Goal: Transaction & Acquisition: Purchase product/service

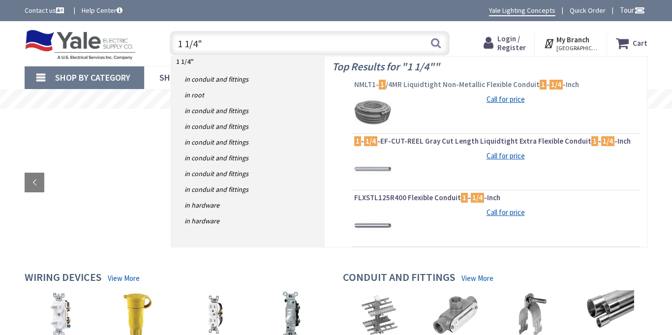
type input "1 1/4""
click at [466, 87] on span "NMLT1- 1 /4MR Liquidtight Non-Metallic Flexible Conduit 1 - 1/4 -Inch" at bounding box center [495, 85] width 283 height 10
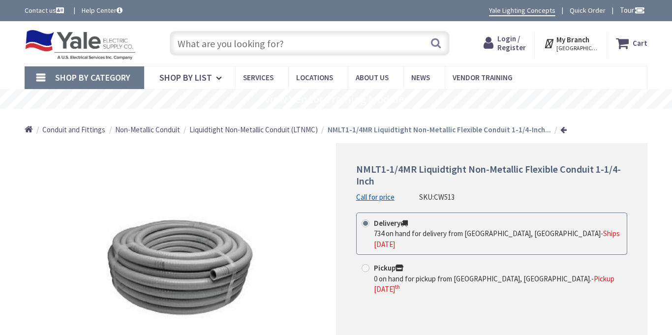
click at [509, 47] on span "Login / Register" at bounding box center [511, 43] width 29 height 18
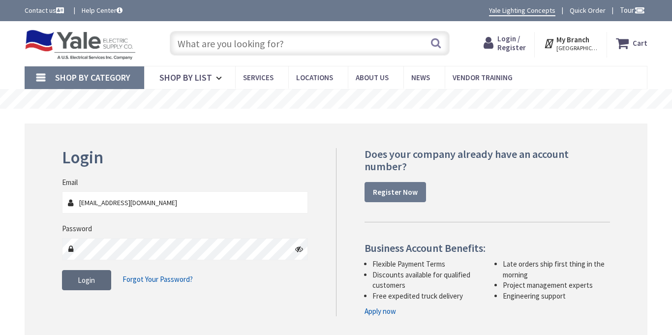
click at [91, 285] on button "Login" at bounding box center [86, 280] width 49 height 21
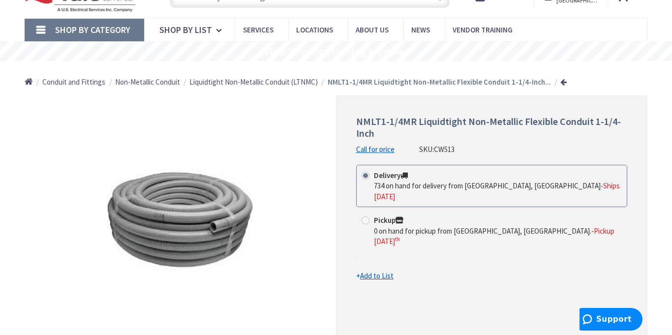
scroll to position [54, 0]
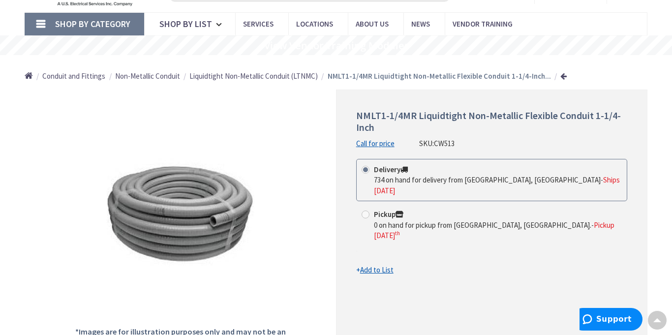
click at [365, 210] on span at bounding box center [365, 214] width 8 height 8
click at [365, 211] on input "Pickup 0 on hand for pickup from Lebanon, PA. - Pickup Friday, September 5 th" at bounding box center [367, 214] width 6 height 6
radio input "true"
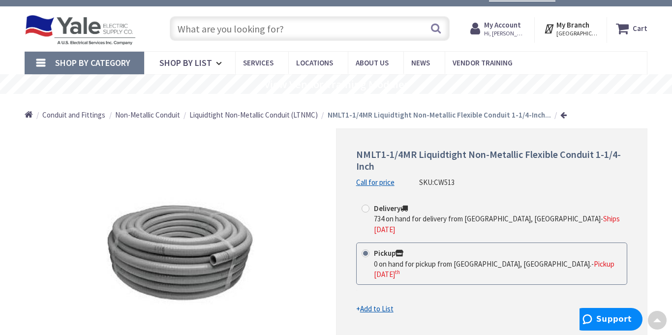
scroll to position [0, 0]
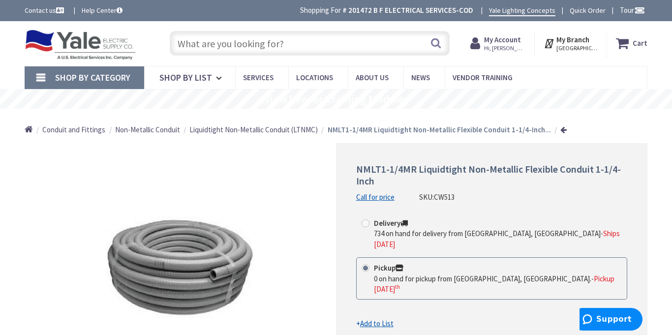
click at [521, 45] on span "Hi, [PERSON_NAME]" at bounding box center [505, 48] width 42 height 8
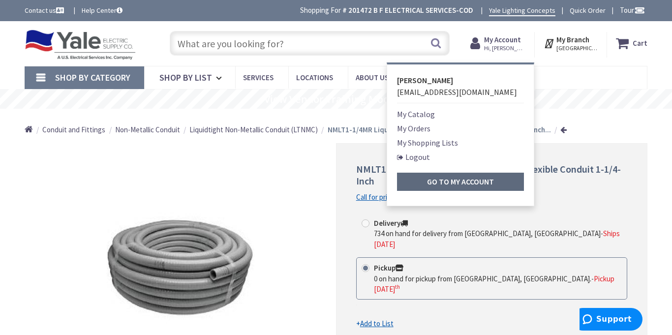
click at [465, 181] on strong "Go to My Account" at bounding box center [460, 182] width 67 height 10
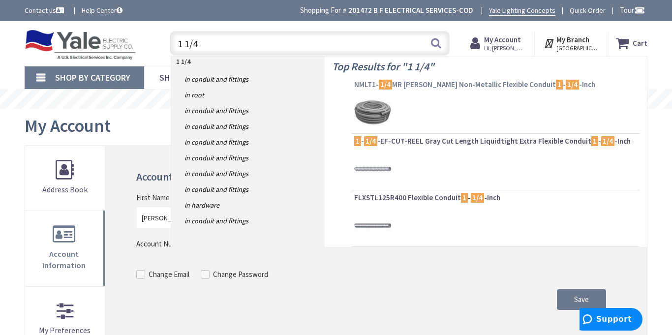
type input "1 1/4"
click at [427, 84] on span "NMLT1- 1/4 MR Liquidtight Non-Metallic Flexible Conduit 1 - 1/4 -Inch" at bounding box center [495, 85] width 283 height 10
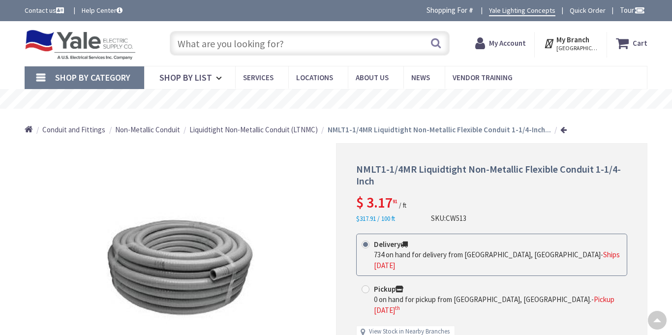
scroll to position [136, 0]
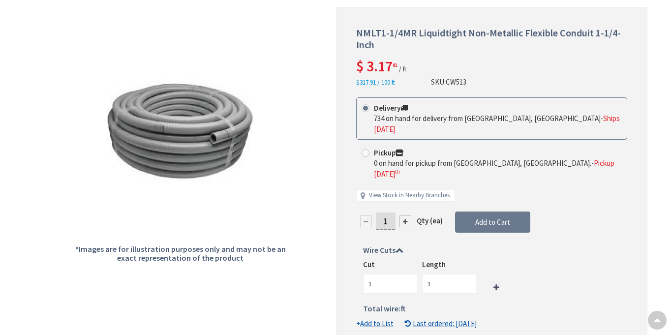
click at [406, 215] on div at bounding box center [405, 221] width 12 height 12
type input "2"
click at [388, 200] on div at bounding box center [491, 177] width 310 height 341
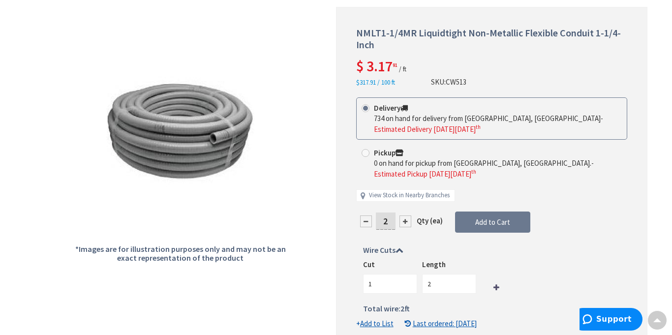
click at [388, 219] on input "2" at bounding box center [386, 220] width 20 height 17
type input "20"
click at [367, 154] on div "Delivery 734 on hand for delivery from Cranbury, NJ - Estimated Delivery on Fri…" at bounding box center [491, 154] width 271 height 114
type input "20"
click at [366, 153] on span at bounding box center [365, 153] width 8 height 8
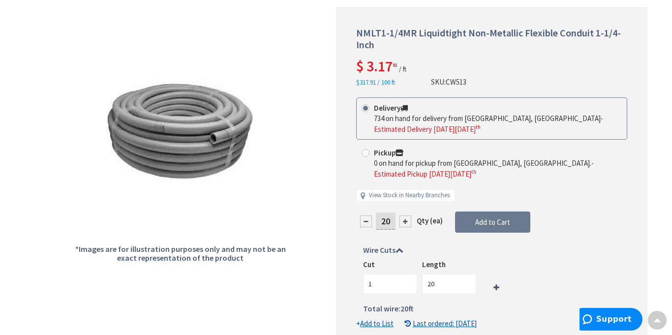
click at [366, 153] on input "Pickup 0 on hand for pickup from Lebanon, PA. - Estimated Pickup on Friday, Sep…" at bounding box center [367, 152] width 6 height 6
radio input "true"
click at [486, 221] on span "Add to Cart" at bounding box center [492, 221] width 35 height 9
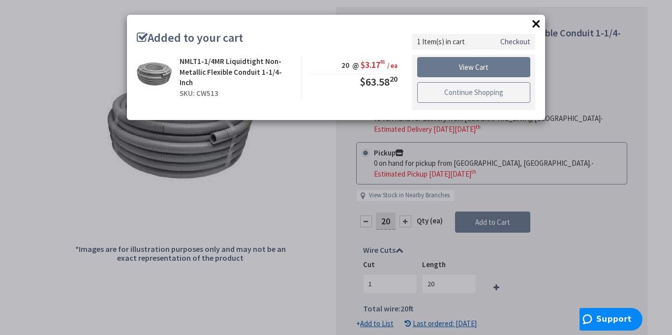
click at [465, 92] on link "Continue Shopping" at bounding box center [473, 92] width 113 height 21
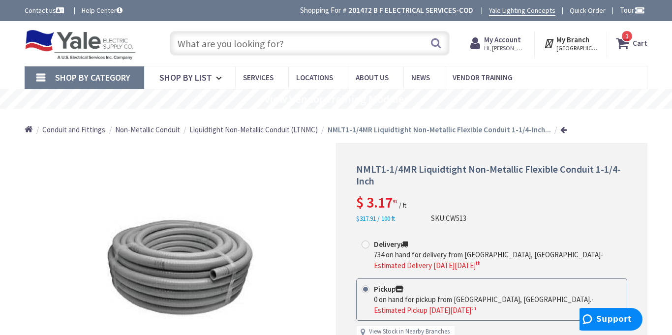
click at [385, 41] on input "text" at bounding box center [310, 43] width 280 height 25
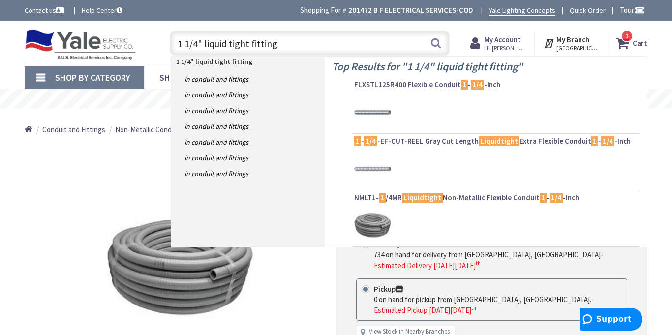
type input "1 1/4" liquid tight fittings"
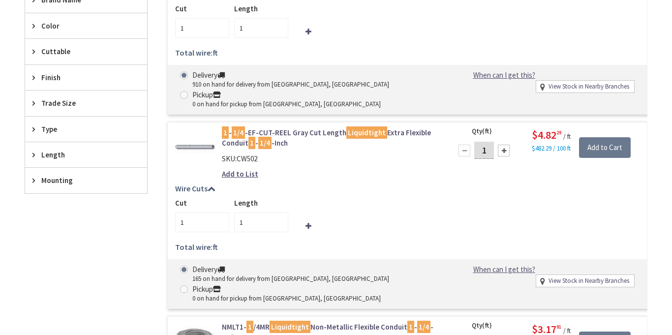
scroll to position [30, 0]
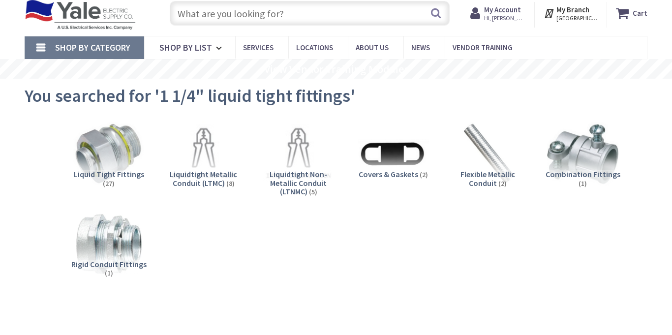
click at [96, 170] on span "Liquid Tight Fittings" at bounding box center [109, 174] width 70 height 10
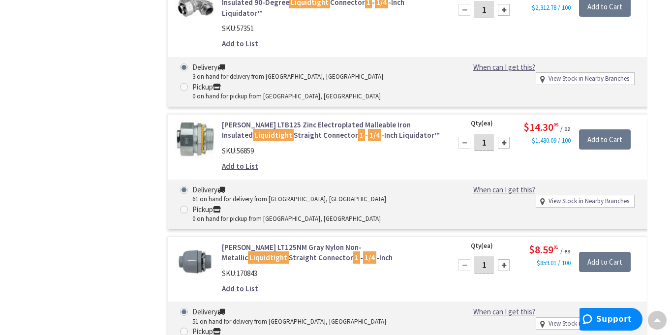
scroll to position [766, 0]
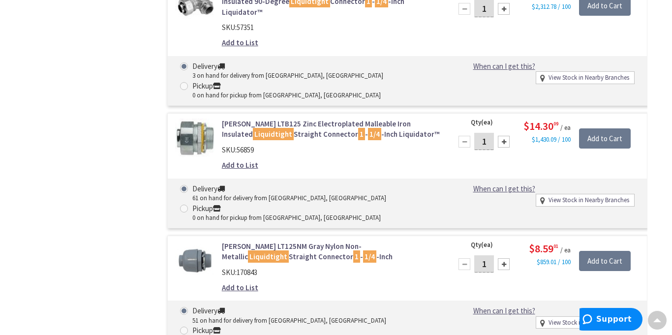
click at [506, 258] on div at bounding box center [504, 264] width 12 height 12
type input "4"
click at [188, 327] on span at bounding box center [184, 331] width 8 height 8
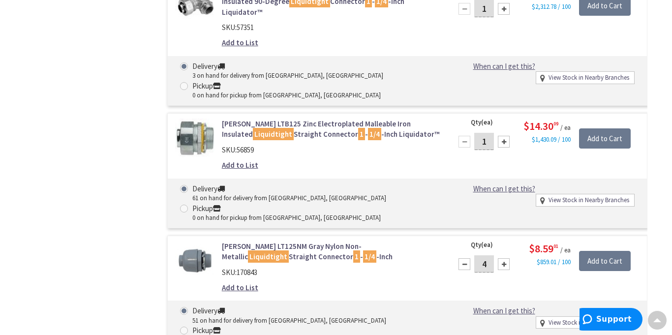
click at [189, 327] on input "Pickup 0 on hand for pickup from Lebanon, PA" at bounding box center [185, 330] width 6 height 6
radio input "true"
click at [601, 251] on input "Add to Cart" at bounding box center [605, 261] width 52 height 21
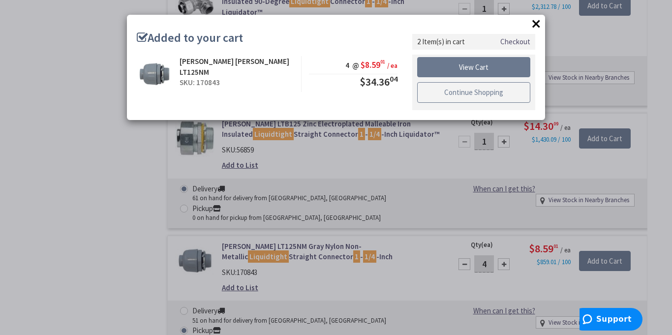
click at [497, 95] on link "Continue Shopping" at bounding box center [473, 92] width 113 height 21
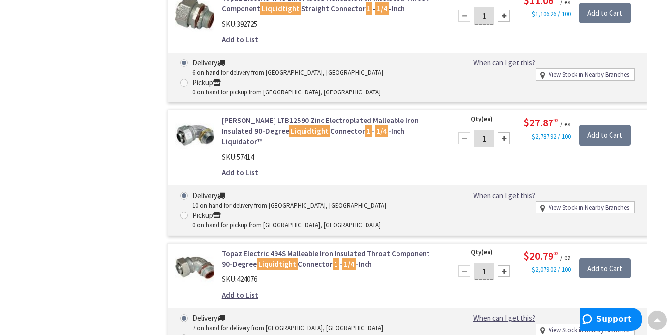
scroll to position [1160, 0]
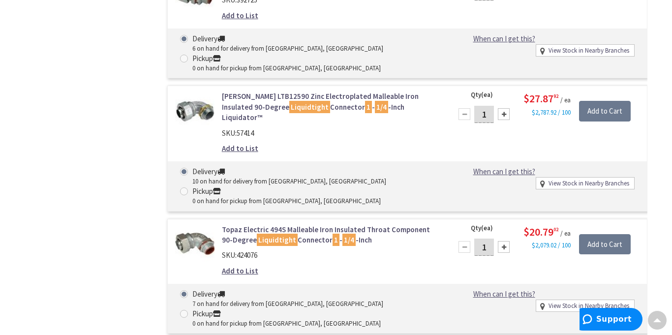
radio input "true"
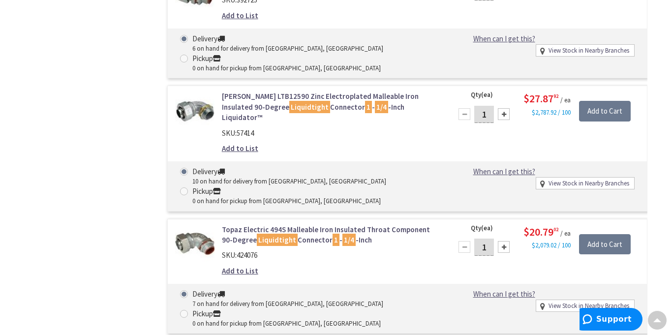
type input "2"
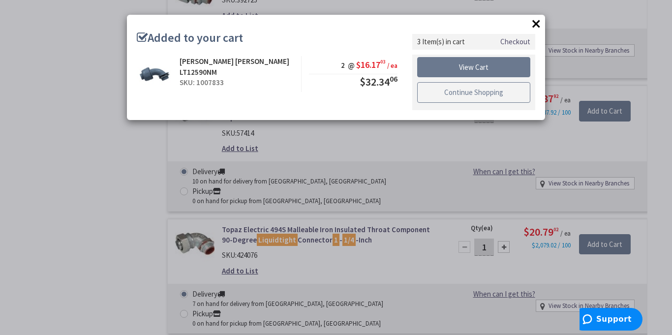
click at [487, 98] on link "Continue Shopping" at bounding box center [473, 92] width 113 height 21
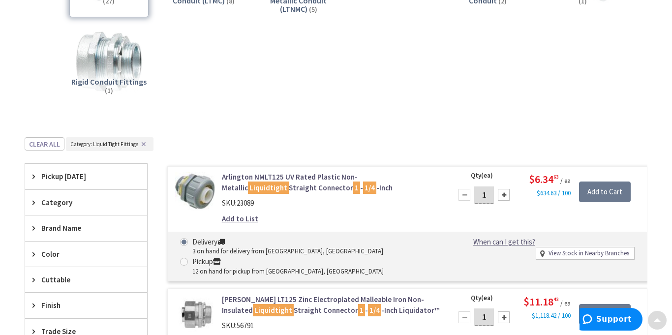
scroll to position [0, 0]
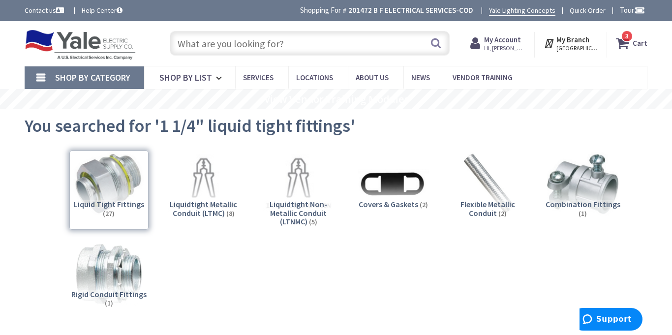
click at [316, 50] on input "text" at bounding box center [310, 43] width 280 height 25
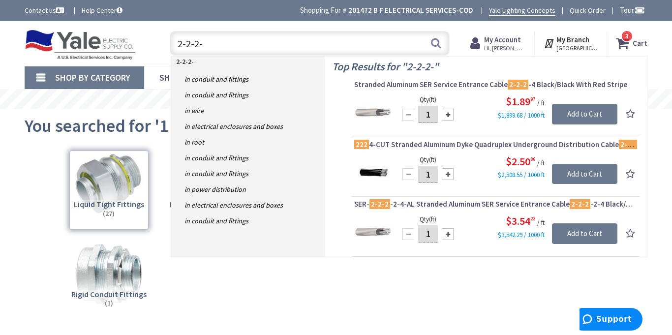
type input "2-2-2-4"
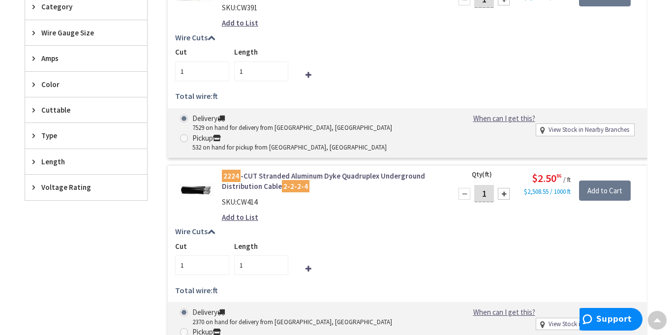
click at [478, 185] on input "1" at bounding box center [484, 193] width 20 height 17
click at [485, 185] on input "1" at bounding box center [484, 193] width 20 height 17
type input "130"
click at [248, 255] on input "1" at bounding box center [261, 265] width 54 height 20
type input "130"
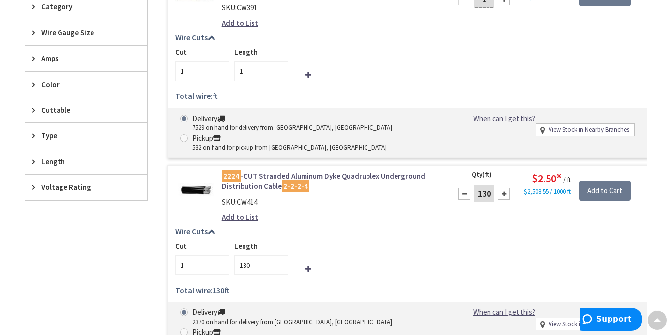
click at [183, 328] on span at bounding box center [184, 332] width 8 height 8
click at [183, 328] on input "Pickup 1180 on hand for pickup from Lebanon, PA" at bounding box center [185, 331] width 6 height 6
radio input "true"
click at [601, 180] on input "Add to Cart" at bounding box center [605, 190] width 52 height 21
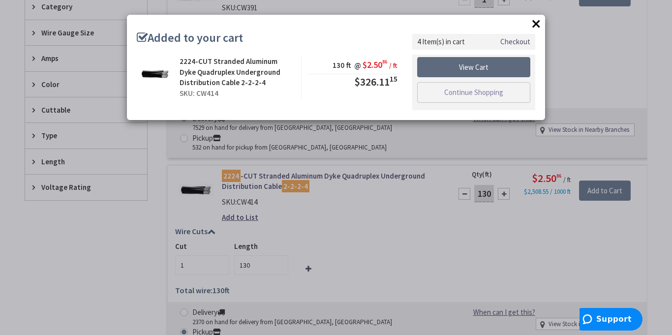
click at [478, 68] on link "View Cart" at bounding box center [473, 67] width 113 height 21
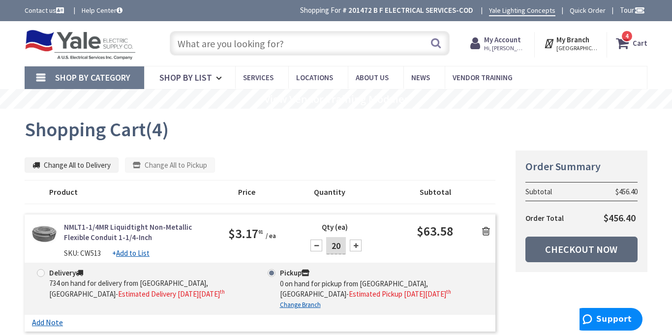
click at [586, 253] on link "Checkout Now" at bounding box center [581, 250] width 112 height 26
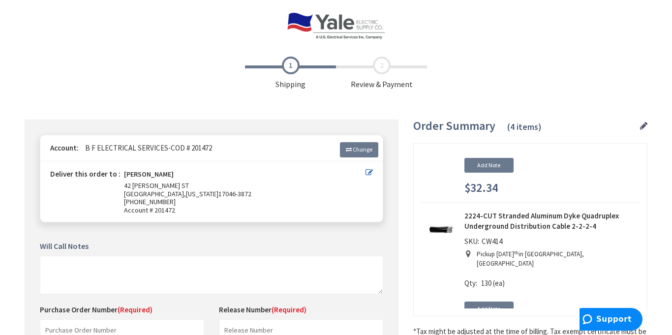
scroll to position [106, 0]
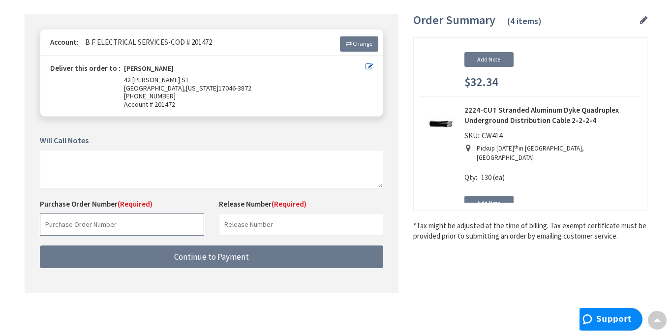
click at [165, 218] on input "text" at bounding box center [122, 224] width 164 height 22
type input "[PERSON_NAME]"
click at [224, 221] on input "text" at bounding box center [301, 224] width 164 height 22
type input "1"
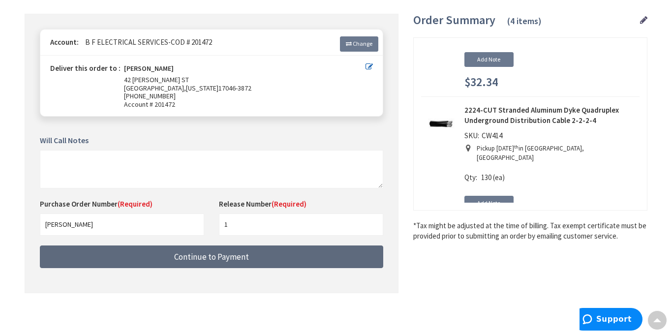
click at [273, 260] on button "Continue to Payment" at bounding box center [211, 256] width 343 height 23
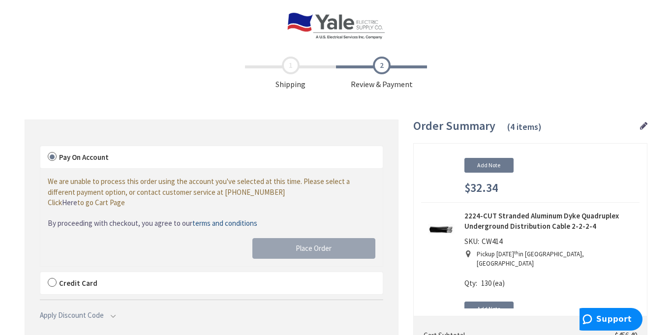
click at [52, 279] on label "Credit Card" at bounding box center [211, 283] width 342 height 23
click at [40, 274] on input "Credit Card" at bounding box center [40, 274] width 0 height 0
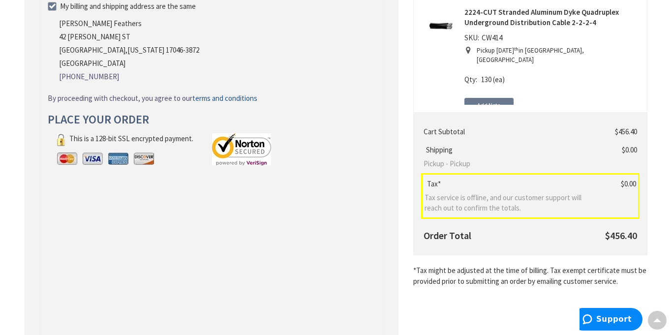
scroll to position [204, 0]
